Goal: Information Seeking & Learning: Learn about a topic

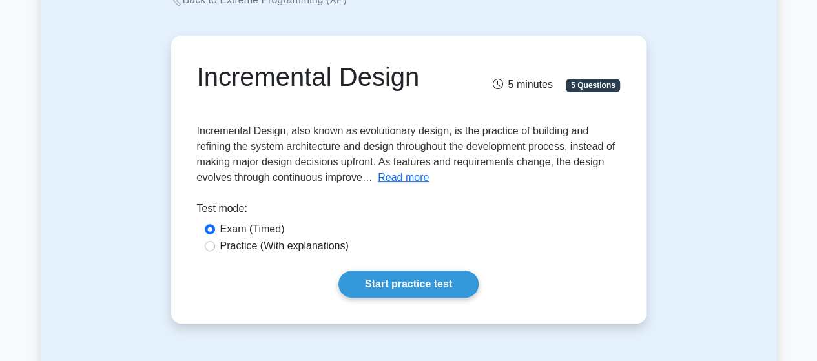
scroll to position [65, 0]
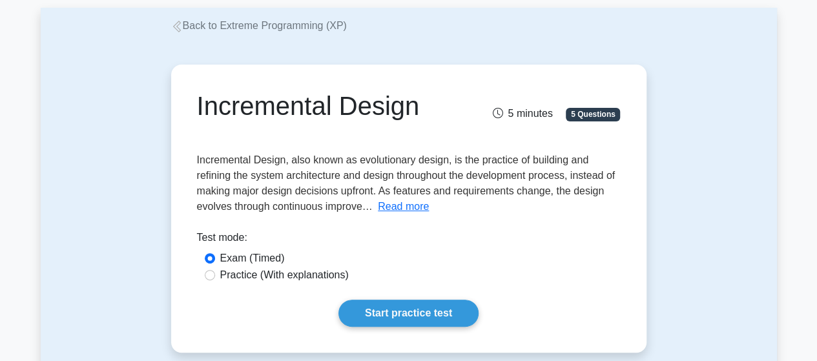
click at [178, 28] on icon at bounding box center [177, 27] width 12 height 12
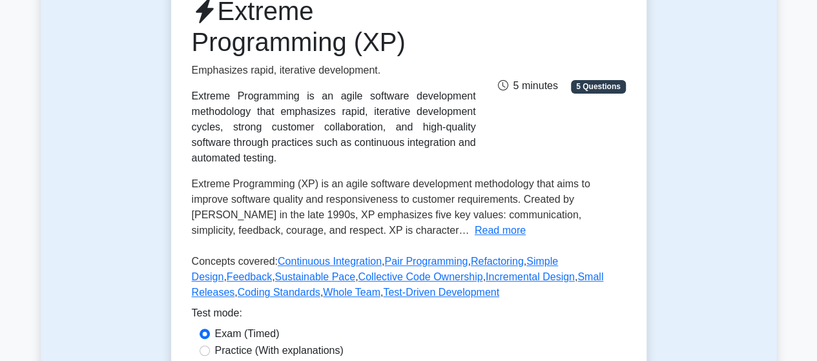
scroll to position [258, 0]
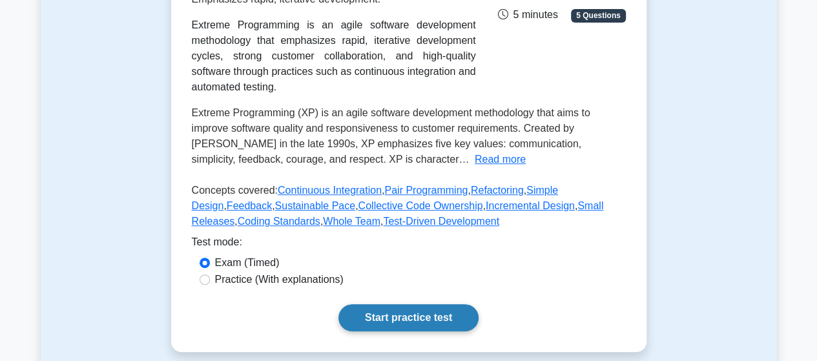
click at [395, 309] on link "Start practice test" at bounding box center [408, 317] width 140 height 27
